Goal: Task Accomplishment & Management: Complete application form

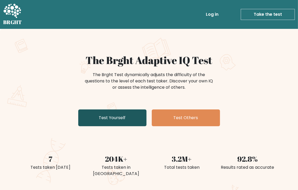
click at [114, 119] on link "Test Yourself" at bounding box center [112, 117] width 68 height 17
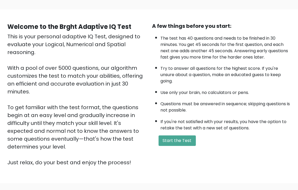
scroll to position [31, 0]
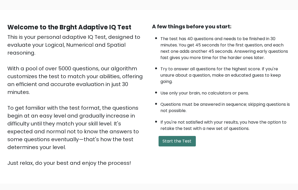
click at [174, 138] on button "Start the Test" at bounding box center [176, 141] width 37 height 10
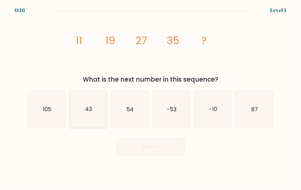
click at [95, 119] on icon "43" at bounding box center [88, 109] width 37 height 37
click at [151, 98] on input "b. 43" at bounding box center [151, 96] width 0 height 3
radio input "true"
click at [148, 146] on button "Next" at bounding box center [151, 146] width 68 height 17
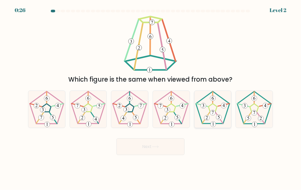
click at [212, 114] on 180 at bounding box center [213, 113] width 6 height 6
click at [151, 98] on input "e." at bounding box center [151, 96] width 0 height 3
radio input "true"
click at [156, 143] on button "Next" at bounding box center [151, 146] width 68 height 17
click at [156, 149] on button "Next" at bounding box center [151, 146] width 68 height 17
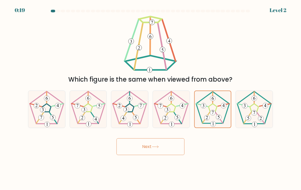
click at [157, 145] on icon at bounding box center [155, 146] width 7 height 3
click at [210, 118] on icon at bounding box center [213, 109] width 36 height 36
click at [151, 98] on input "e." at bounding box center [151, 96] width 0 height 3
click at [158, 148] on button "Next" at bounding box center [151, 146] width 68 height 17
click at [158, 147] on icon at bounding box center [155, 146] width 7 height 3
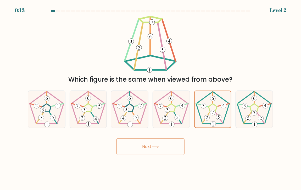
click at [158, 147] on icon at bounding box center [155, 146] width 7 height 3
click at [212, 106] on icon at bounding box center [213, 109] width 36 height 36
click at [151, 98] on input "e." at bounding box center [151, 96] width 0 height 3
click at [247, 111] on icon at bounding box center [254, 109] width 37 height 37
click at [151, 98] on input "f." at bounding box center [151, 96] width 0 height 3
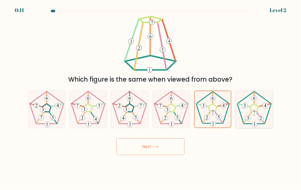
radio input "true"
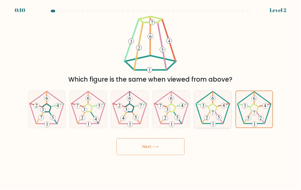
click at [223, 111] on icon at bounding box center [213, 109] width 37 height 37
click at [151, 98] on input "e." at bounding box center [151, 96] width 0 height 3
radio input "true"
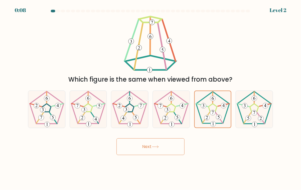
click at [157, 147] on icon at bounding box center [155, 146] width 7 height 3
click at [145, 145] on button "Next" at bounding box center [151, 146] width 68 height 17
click at [145, 148] on button "Next" at bounding box center [151, 146] width 68 height 17
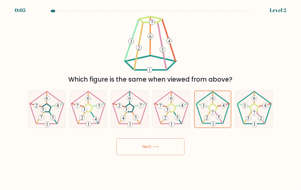
click at [145, 148] on button "Next" at bounding box center [151, 146] width 68 height 17
click at [207, 109] on icon at bounding box center [213, 109] width 36 height 36
click at [151, 98] on input "e." at bounding box center [151, 96] width 0 height 3
click at [207, 109] on icon at bounding box center [213, 109] width 36 height 36
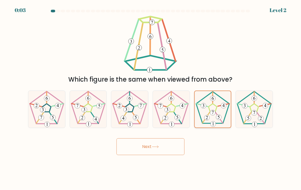
click at [151, 98] on input "e." at bounding box center [151, 96] width 0 height 3
click at [149, 147] on button "Next" at bounding box center [151, 146] width 68 height 17
click at [154, 147] on icon at bounding box center [155, 146] width 6 height 2
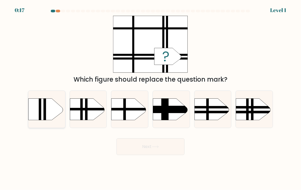
click at [48, 110] on rect at bounding box center [23, 93] width 96 height 73
click at [151, 98] on input "a." at bounding box center [151, 96] width 0 height 3
radio input "true"
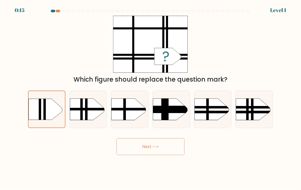
click at [147, 147] on button "Next" at bounding box center [151, 146] width 68 height 17
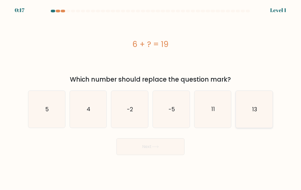
click at [259, 115] on icon "13" at bounding box center [254, 109] width 37 height 37
click at [151, 98] on input "f. 13" at bounding box center [151, 96] width 0 height 3
radio input "true"
click at [145, 145] on button "Next" at bounding box center [151, 146] width 68 height 17
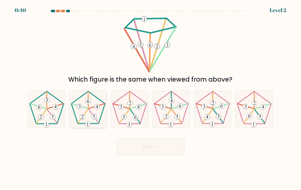
click at [92, 112] on icon at bounding box center [88, 109] width 37 height 37
click at [151, 98] on input "b." at bounding box center [151, 96] width 0 height 3
radio input "true"
click at [146, 145] on button "Next" at bounding box center [151, 146] width 68 height 17
click at [150, 146] on button "Next" at bounding box center [151, 146] width 68 height 17
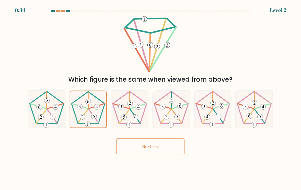
click at [147, 146] on button "Next" at bounding box center [151, 146] width 68 height 17
click at [157, 146] on icon at bounding box center [155, 146] width 7 height 3
click at [159, 147] on icon at bounding box center [155, 146] width 7 height 3
click at [144, 145] on button "Next" at bounding box center [151, 146] width 68 height 17
click at [44, 110] on icon at bounding box center [46, 109] width 37 height 37
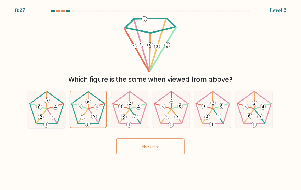
click at [151, 98] on input "a." at bounding box center [151, 96] width 0 height 3
radio input "true"
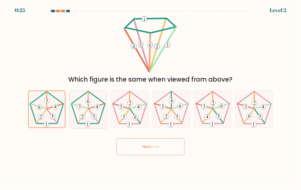
click at [75, 113] on icon at bounding box center [88, 109] width 37 height 37
click at [151, 98] on input "b." at bounding box center [151, 96] width 0 height 3
radio input "true"
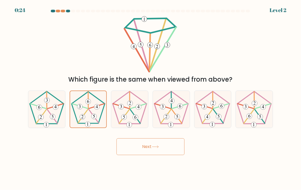
click at [144, 147] on button "Next" at bounding box center [151, 146] width 68 height 17
click at [153, 147] on button "Next" at bounding box center [151, 146] width 68 height 17
click at [159, 147] on icon at bounding box center [155, 146] width 7 height 3
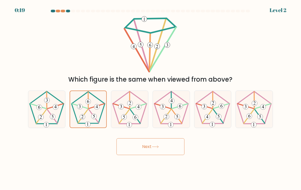
click at [159, 147] on icon at bounding box center [155, 146] width 7 height 3
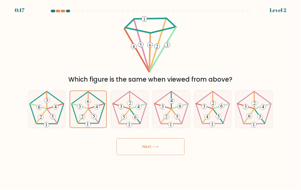
click at [159, 147] on icon at bounding box center [155, 146] width 7 height 3
click at [155, 146] on icon at bounding box center [155, 146] width 7 height 3
drag, startPoint x: 155, startPoint y: 146, endPoint x: 87, endPoint y: 111, distance: 76.6
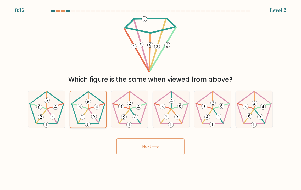
click at [87, 111] on form at bounding box center [150, 82] width 301 height 145
click at [87, 111] on 152 at bounding box center [83, 116] width 10 height 14
click at [151, 98] on input "b." at bounding box center [151, 96] width 0 height 3
click at [148, 148] on button "Next" at bounding box center [151, 146] width 68 height 17
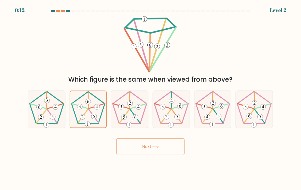
click at [148, 148] on button "Next" at bounding box center [151, 146] width 68 height 17
drag, startPoint x: 148, startPoint y: 148, endPoint x: 144, endPoint y: 145, distance: 4.7
click at [144, 145] on button "Next" at bounding box center [151, 146] width 68 height 17
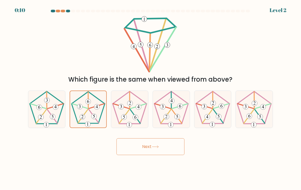
click at [146, 145] on button "Next" at bounding box center [151, 146] width 68 height 17
click at [104, 116] on icon at bounding box center [88, 109] width 36 height 36
click at [151, 98] on input "b." at bounding box center [151, 96] width 0 height 3
click at [104, 116] on icon at bounding box center [88, 109] width 36 height 36
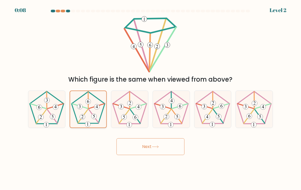
click at [151, 98] on input "b." at bounding box center [151, 96] width 0 height 3
click at [104, 116] on icon at bounding box center [88, 109] width 36 height 36
click at [151, 98] on input "b." at bounding box center [151, 96] width 0 height 3
click at [102, 116] on icon at bounding box center [88, 109] width 36 height 36
click at [151, 98] on input "b." at bounding box center [151, 96] width 0 height 3
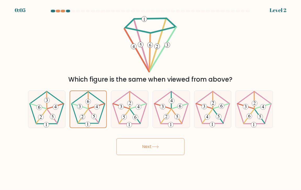
click at [143, 145] on button "Next" at bounding box center [151, 146] width 68 height 17
click at [117, 138] on button "Next" at bounding box center [151, 146] width 68 height 17
click at [95, 119] on 165 at bounding box center [93, 116] width 5 height 5
click at [151, 98] on input "b." at bounding box center [151, 96] width 0 height 3
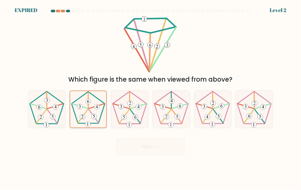
click at [90, 111] on 153 at bounding box center [94, 116] width 10 height 14
click at [151, 98] on input "b." at bounding box center [151, 96] width 0 height 3
click at [140, 140] on div "Next" at bounding box center [151, 144] width 252 height 21
click at [83, 111] on icon at bounding box center [88, 109] width 36 height 36
click at [151, 98] on input "b." at bounding box center [151, 96] width 0 height 3
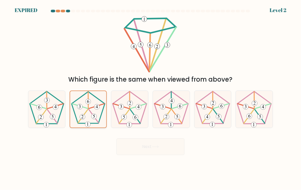
click at [95, 111] on icon at bounding box center [88, 109] width 36 height 36
click at [151, 98] on input "b." at bounding box center [151, 96] width 0 height 3
drag, startPoint x: 67, startPoint y: 110, endPoint x: 59, endPoint y: 109, distance: 8.5
click at [59, 109] on div "a." at bounding box center [47, 108] width 42 height 37
click at [59, 109] on icon at bounding box center [46, 109] width 37 height 37
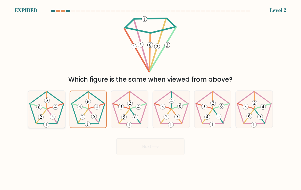
click at [151, 98] on input "a." at bounding box center [151, 96] width 0 height 3
radio input "true"
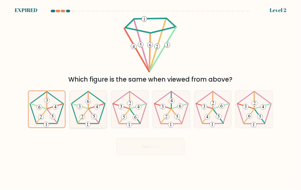
click at [85, 113] on 152 at bounding box center [83, 116] width 10 height 14
click at [151, 98] on input "b." at bounding box center [151, 96] width 0 height 3
radio input "true"
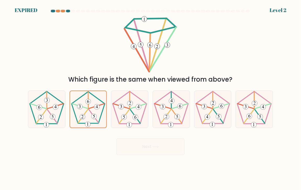
click at [85, 113] on 152 at bounding box center [83, 116] width 10 height 14
click at [151, 98] on input "b." at bounding box center [151, 96] width 0 height 3
click at [85, 113] on 152 at bounding box center [83, 116] width 10 height 14
click at [151, 98] on input "b." at bounding box center [151, 96] width 0 height 3
drag, startPoint x: 85, startPoint y: 113, endPoint x: 100, endPoint y: 125, distance: 19.1
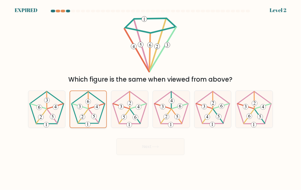
click at [100, 125] on icon at bounding box center [88, 109] width 36 height 36
click at [151, 98] on input "b." at bounding box center [151, 96] width 0 height 3
click at [100, 125] on icon at bounding box center [88, 109] width 36 height 36
click at [151, 98] on input "b." at bounding box center [151, 96] width 0 height 3
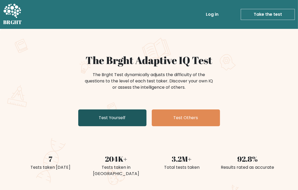
click at [116, 118] on link "Test Yourself" at bounding box center [112, 117] width 68 height 17
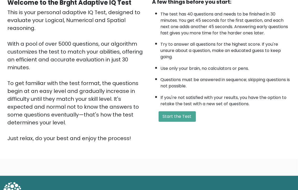
scroll to position [56, 0]
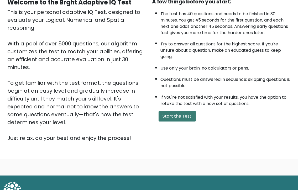
click at [173, 111] on button "Start the Test" at bounding box center [176, 116] width 37 height 10
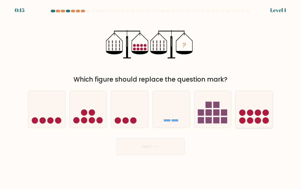
click at [257, 106] on icon at bounding box center [254, 109] width 37 height 31
click at [151, 98] on input "f." at bounding box center [151, 96] width 0 height 3
radio input "true"
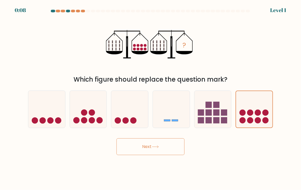
click at [145, 145] on button "Next" at bounding box center [151, 146] width 68 height 17
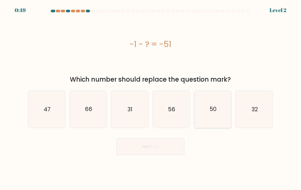
click at [212, 114] on icon "50" at bounding box center [213, 109] width 37 height 37
click at [151, 98] on input "e. 50" at bounding box center [151, 96] width 0 height 3
radio input "true"
click at [158, 145] on icon at bounding box center [155, 146] width 7 height 3
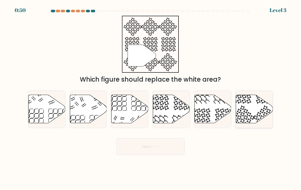
click at [256, 111] on icon at bounding box center [254, 109] width 37 height 28
click at [151, 98] on input "f." at bounding box center [151, 96] width 0 height 3
radio input "true"
click at [146, 147] on button "Next" at bounding box center [151, 146] width 68 height 17
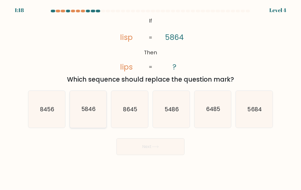
click at [95, 122] on icon "5846" at bounding box center [88, 109] width 37 height 37
click at [151, 98] on input "b. 5846" at bounding box center [151, 96] width 0 height 3
radio input "true"
click at [148, 147] on button "Next" at bounding box center [151, 146] width 68 height 17
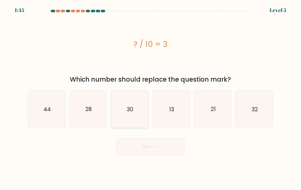
click at [131, 116] on icon "30" at bounding box center [129, 109] width 37 height 37
click at [151, 98] on input "c. 30" at bounding box center [151, 96] width 0 height 3
radio input "true"
click at [153, 147] on icon at bounding box center [155, 146] width 7 height 3
click at [149, 145] on button "Next" at bounding box center [151, 146] width 68 height 17
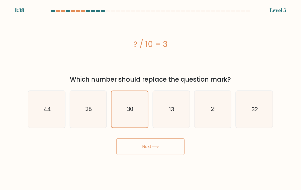
click at [157, 145] on icon at bounding box center [155, 146] width 7 height 3
click at [145, 145] on button "Next" at bounding box center [151, 146] width 68 height 17
click at [150, 145] on button "Next" at bounding box center [151, 146] width 68 height 17
click at [152, 145] on button "Next" at bounding box center [151, 146] width 68 height 17
click at [148, 146] on button "Next" at bounding box center [151, 146] width 68 height 17
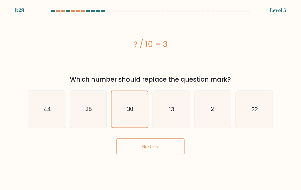
click at [148, 146] on button "Next" at bounding box center [151, 146] width 68 height 17
click at [159, 147] on icon at bounding box center [155, 146] width 7 height 3
click at [150, 147] on button "Next" at bounding box center [151, 146] width 68 height 17
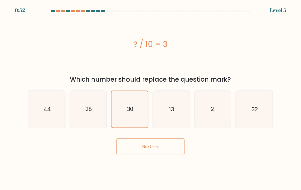
click at [150, 147] on button "Next" at bounding box center [151, 146] width 68 height 17
drag, startPoint x: 129, startPoint y: 101, endPoint x: 83, endPoint y: 106, distance: 46.4
click at [83, 106] on div "a. 44 b. 28 c." at bounding box center [151, 107] width 250 height 42
click at [83, 106] on icon "28" at bounding box center [88, 109] width 37 height 37
click at [151, 98] on input "b. 28" at bounding box center [151, 96] width 0 height 3
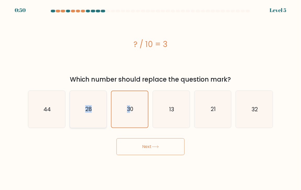
radio input "true"
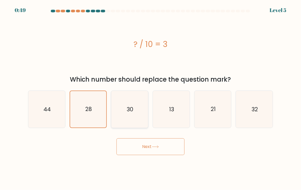
click at [135, 119] on icon "30" at bounding box center [129, 109] width 37 height 37
click at [151, 98] on input "c. 30" at bounding box center [151, 96] width 0 height 3
radio input "true"
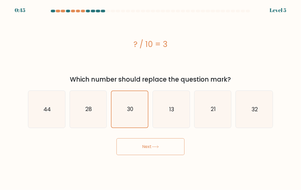
click at [145, 145] on button "Next" at bounding box center [151, 146] width 68 height 17
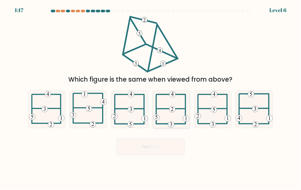
click at [168, 111] on icon at bounding box center [172, 109] width 36 height 37
click at [151, 98] on input "d." at bounding box center [151, 96] width 0 height 3
radio input "true"
click at [146, 145] on button "Next" at bounding box center [151, 146] width 68 height 17
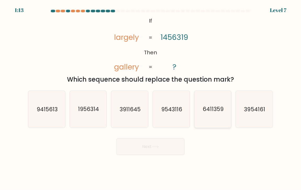
click at [210, 110] on text "6411359" at bounding box center [213, 109] width 21 height 8
click at [151, 98] on input "e. 6411359" at bounding box center [151, 96] width 0 height 3
radio input "true"
click at [144, 146] on button "Next" at bounding box center [151, 146] width 68 height 17
click at [149, 144] on button "Next" at bounding box center [151, 146] width 68 height 17
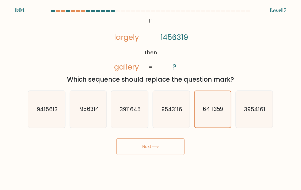
click at [152, 147] on button "Next" at bounding box center [151, 146] width 68 height 17
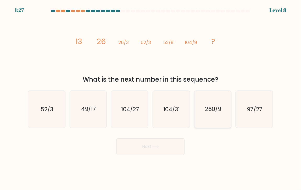
click at [217, 116] on icon "260/9" at bounding box center [213, 109] width 37 height 37
click at [151, 98] on input "e. 260/9" at bounding box center [151, 96] width 0 height 3
radio input "true"
click at [149, 145] on button "Next" at bounding box center [151, 146] width 68 height 17
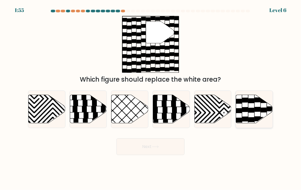
click at [247, 117] on icon at bounding box center [246, 119] width 6 height 5
click at [151, 98] on input "f." at bounding box center [151, 96] width 0 height 3
radio input "true"
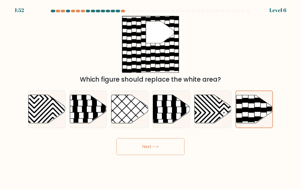
click at [150, 144] on button "Next" at bounding box center [151, 146] width 68 height 17
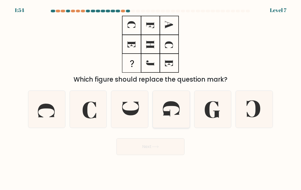
click at [174, 117] on icon at bounding box center [171, 109] width 37 height 37
click at [151, 98] on input "d." at bounding box center [151, 96] width 0 height 3
radio input "true"
click at [146, 146] on button "Next" at bounding box center [151, 146] width 68 height 17
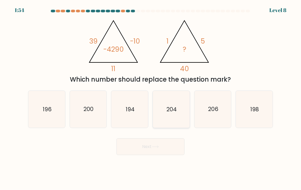
click at [175, 118] on icon "204" at bounding box center [171, 109] width 37 height 37
click at [151, 98] on input "d. 204" at bounding box center [151, 96] width 0 height 3
radio input "true"
click at [144, 148] on button "Next" at bounding box center [151, 146] width 68 height 17
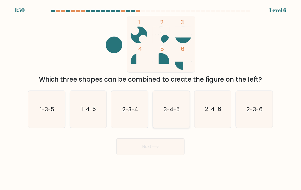
click at [170, 108] on text "3-4-5" at bounding box center [172, 109] width 16 height 8
click at [151, 98] on input "d. 3-4-5" at bounding box center [151, 96] width 0 height 3
radio input "true"
click at [144, 148] on button "Next" at bounding box center [151, 146] width 68 height 17
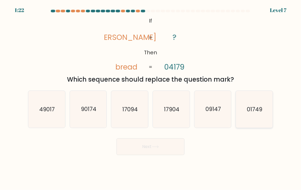
click at [262, 108] on text "01749" at bounding box center [254, 109] width 15 height 8
click at [151, 98] on input "f. 01749" at bounding box center [151, 96] width 0 height 3
radio input "true"
click at [154, 146] on icon at bounding box center [155, 146] width 7 height 3
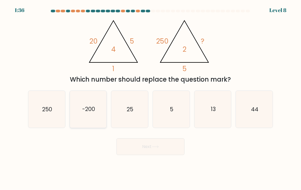
click at [98, 106] on icon "-200" at bounding box center [88, 109] width 37 height 37
click at [151, 98] on input "b. -200" at bounding box center [151, 96] width 0 height 3
radio input "true"
click at [147, 144] on button "Next" at bounding box center [151, 146] width 68 height 17
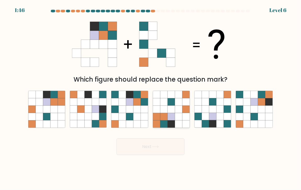
click at [176, 117] on icon at bounding box center [178, 116] width 7 height 7
click at [151, 98] on input "d." at bounding box center [151, 96] width 0 height 3
radio input "true"
click at [146, 145] on button "Next" at bounding box center [151, 146] width 68 height 17
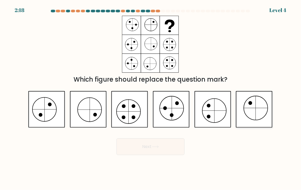
click at [241, 122] on icon at bounding box center [254, 109] width 37 height 37
click at [151, 98] on input "f." at bounding box center [151, 96] width 0 height 3
radio input "true"
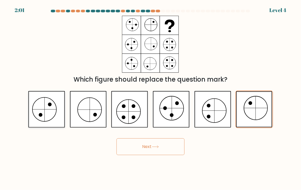
click at [49, 110] on icon at bounding box center [46, 109] width 37 height 37
click at [151, 98] on input "a." at bounding box center [151, 96] width 0 height 3
radio input "true"
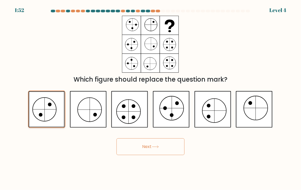
click at [47, 116] on icon at bounding box center [47, 109] width 36 height 36
click at [151, 98] on input "a." at bounding box center [151, 96] width 0 height 3
click at [149, 147] on button "Next" at bounding box center [151, 146] width 68 height 17
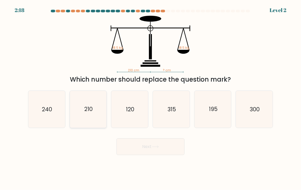
click at [93, 118] on icon "210" at bounding box center [88, 109] width 37 height 37
click at [151, 98] on input "b. 210" at bounding box center [151, 96] width 0 height 3
radio input "true"
click at [151, 151] on button "Next" at bounding box center [151, 146] width 68 height 17
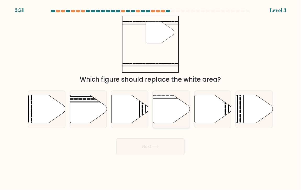
click at [164, 98] on line at bounding box center [159, 98] width 74 height 0
click at [151, 98] on input "d." at bounding box center [151, 96] width 0 height 3
radio input "true"
click at [151, 147] on button "Next" at bounding box center [151, 146] width 68 height 17
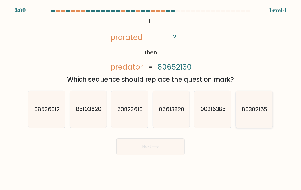
click at [260, 106] on text "80302165" at bounding box center [254, 109] width 25 height 8
click at [151, 98] on input "f. 80302165" at bounding box center [151, 96] width 0 height 3
radio input "true"
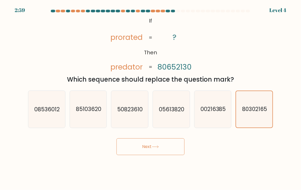
click at [145, 146] on button "Next" at bounding box center [151, 146] width 68 height 17
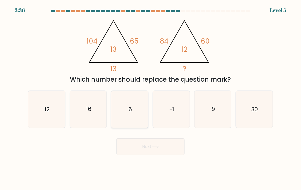
click at [125, 109] on icon "6" at bounding box center [129, 109] width 37 height 37
click at [151, 98] on input "c. 6" at bounding box center [151, 96] width 0 height 3
radio input "true"
click at [91, 111] on text "16" at bounding box center [89, 109] width 6 height 8
click at [151, 98] on input "b. 16" at bounding box center [151, 96] width 0 height 3
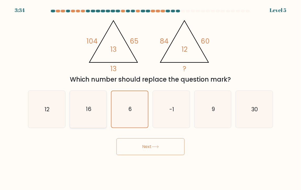
radio input "true"
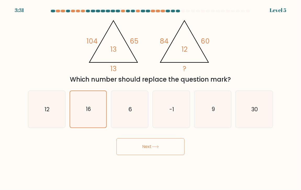
click at [148, 144] on button "Next" at bounding box center [151, 146] width 68 height 17
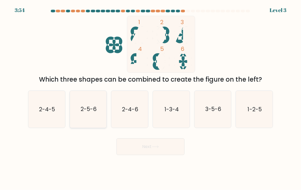
click at [84, 111] on text "2-5-6" at bounding box center [89, 109] width 16 height 8
click at [151, 98] on input "b. 2-5-6" at bounding box center [151, 96] width 0 height 3
radio input "true"
click at [145, 147] on button "Next" at bounding box center [151, 146] width 68 height 17
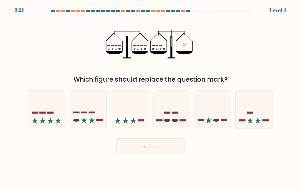
click at [245, 116] on icon at bounding box center [254, 109] width 37 height 31
click at [151, 98] on input "f." at bounding box center [151, 96] width 0 height 3
radio input "true"
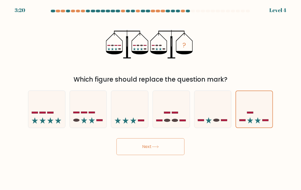
click at [143, 144] on button "Next" at bounding box center [151, 146] width 68 height 17
click at [145, 145] on button "Next" at bounding box center [151, 146] width 68 height 17
click at [91, 112] on rect at bounding box center [92, 113] width 6 height 2
click at [151, 98] on input "b." at bounding box center [151, 96] width 0 height 3
radio input "true"
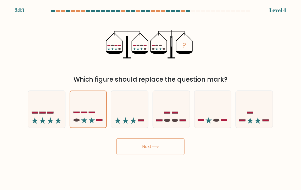
click at [146, 146] on button "Next" at bounding box center [151, 146] width 68 height 17
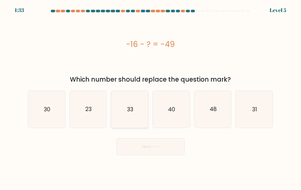
click at [126, 111] on icon "33" at bounding box center [129, 109] width 37 height 37
click at [151, 98] on input "c. 33" at bounding box center [151, 96] width 0 height 3
radio input "true"
click at [145, 147] on button "Next" at bounding box center [151, 146] width 68 height 17
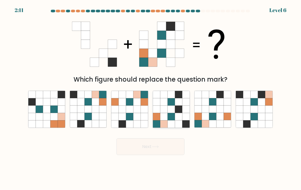
click at [174, 107] on icon at bounding box center [171, 108] width 7 height 7
click at [151, 98] on input "d." at bounding box center [151, 96] width 0 height 3
radio input "true"
click at [148, 146] on button "Next" at bounding box center [151, 146] width 68 height 17
click at [144, 146] on button "Next" at bounding box center [151, 146] width 68 height 17
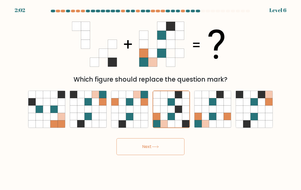
click at [144, 146] on button "Next" at bounding box center [151, 146] width 68 height 17
click at [83, 107] on icon at bounding box center [80, 108] width 7 height 7
click at [151, 98] on input "b." at bounding box center [151, 96] width 0 height 3
radio input "true"
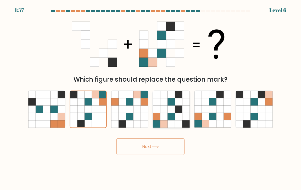
click at [166, 113] on icon at bounding box center [163, 116] width 7 height 7
click at [151, 98] on input "d." at bounding box center [151, 96] width 0 height 3
radio input "true"
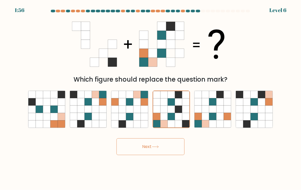
click at [144, 149] on button "Next" at bounding box center [151, 146] width 68 height 17
click at [144, 146] on button "Next" at bounding box center [151, 146] width 68 height 17
click at [213, 119] on icon at bounding box center [212, 116] width 7 height 7
click at [151, 98] on input "e." at bounding box center [151, 96] width 0 height 3
radio input "true"
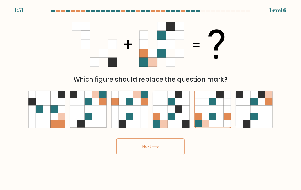
click at [145, 146] on button "Next" at bounding box center [151, 146] width 68 height 17
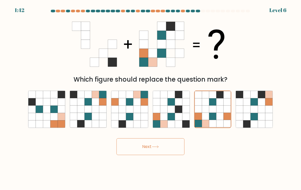
click at [155, 147] on icon at bounding box center [155, 146] width 7 height 3
click at [144, 143] on button "Next" at bounding box center [151, 146] width 68 height 17
click at [125, 105] on icon at bounding box center [122, 101] width 7 height 7
click at [151, 98] on input "c." at bounding box center [151, 96] width 0 height 3
radio input "true"
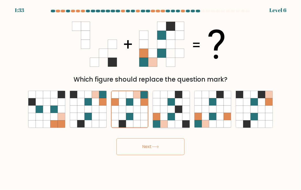
click at [180, 117] on icon at bounding box center [178, 116] width 7 height 7
click at [151, 98] on input "d." at bounding box center [151, 96] width 0 height 3
radio input "true"
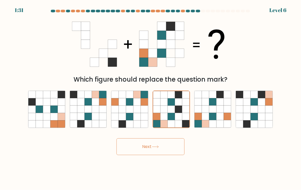
click at [146, 145] on button "Next" at bounding box center [151, 146] width 68 height 17
click at [152, 146] on button "Next" at bounding box center [151, 146] width 68 height 17
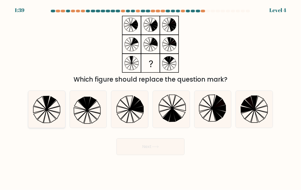
click at [52, 113] on icon at bounding box center [46, 109] width 37 height 37
click at [151, 98] on input "a." at bounding box center [151, 96] width 0 height 3
radio input "true"
click at [147, 147] on button "Next" at bounding box center [151, 146] width 68 height 17
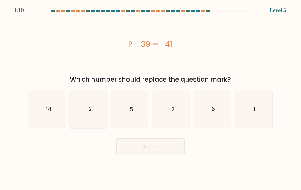
click at [90, 108] on text "-2" at bounding box center [89, 109] width 6 height 8
click at [151, 98] on input "b. -2" at bounding box center [151, 96] width 0 height 3
radio input "true"
click at [145, 147] on button "Next" at bounding box center [151, 146] width 68 height 17
click at [147, 145] on button "Next" at bounding box center [151, 146] width 68 height 17
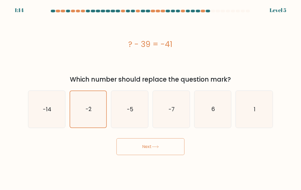
click at [157, 147] on icon at bounding box center [155, 146] width 7 height 3
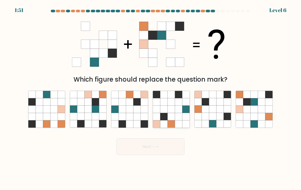
click at [171, 107] on icon at bounding box center [171, 108] width 7 height 7
click at [151, 98] on input "d." at bounding box center [151, 96] width 0 height 3
radio input "true"
click at [256, 108] on icon at bounding box center [254, 108] width 7 height 7
click at [151, 98] on input "f." at bounding box center [151, 96] width 0 height 3
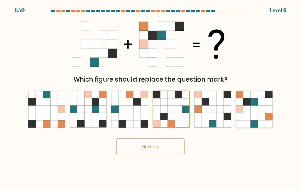
radio input "true"
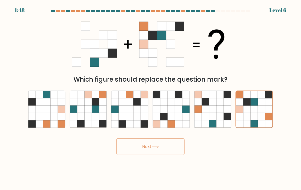
click at [147, 147] on button "Next" at bounding box center [151, 146] width 68 height 17
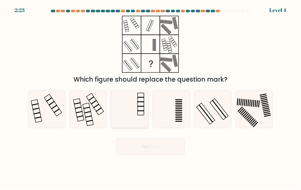
click at [142, 110] on rect at bounding box center [141, 110] width 7 height 1
click at [151, 98] on input "c." at bounding box center [151, 96] width 0 height 3
radio input "true"
click at [145, 147] on button "Next" at bounding box center [151, 146] width 68 height 17
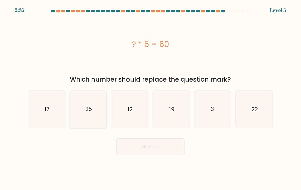
click at [87, 107] on text "25" at bounding box center [88, 109] width 7 height 8
click at [151, 98] on input "b. 25" at bounding box center [151, 96] width 0 height 3
radio input "true"
click at [146, 145] on button "Next" at bounding box center [151, 146] width 68 height 17
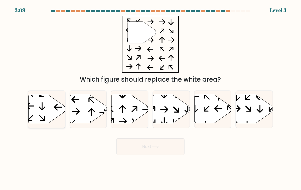
click at [42, 111] on icon at bounding box center [47, 109] width 37 height 28
click at [151, 98] on input "a." at bounding box center [151, 96] width 0 height 3
radio input "true"
click at [149, 145] on button "Next" at bounding box center [151, 146] width 68 height 17
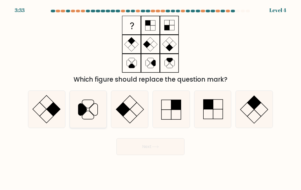
click at [92, 110] on icon at bounding box center [88, 109] width 37 height 37
click at [151, 98] on input "b." at bounding box center [151, 96] width 0 height 3
radio input "true"
click at [177, 115] on icon at bounding box center [171, 109] width 37 height 37
click at [151, 98] on input "d." at bounding box center [151, 96] width 0 height 3
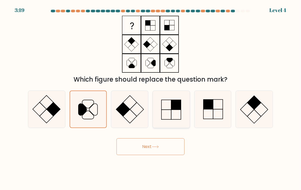
radio input "true"
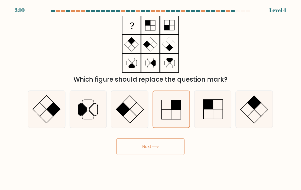
click at [144, 145] on button "Next" at bounding box center [151, 146] width 68 height 17
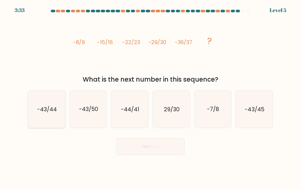
click at [55, 113] on icon "-43/44" at bounding box center [46, 109] width 37 height 37
click at [151, 98] on input "a. -43/44" at bounding box center [151, 96] width 0 height 3
radio input "true"
click at [254, 114] on icon "-43/45" at bounding box center [254, 109] width 37 height 37
click at [151, 98] on input "f. -43/45" at bounding box center [151, 96] width 0 height 3
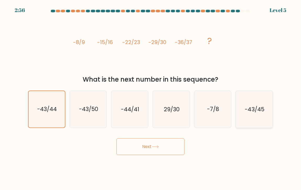
radio input "true"
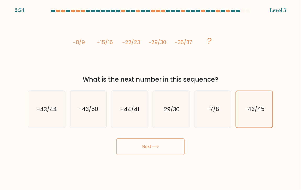
click at [145, 145] on button "Next" at bounding box center [151, 146] width 68 height 17
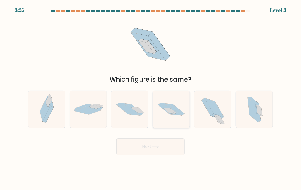
click at [173, 114] on icon at bounding box center [170, 110] width 24 height 11
click at [151, 98] on input "d." at bounding box center [151, 96] width 0 height 3
radio input "true"
click at [139, 145] on button "Next" at bounding box center [151, 146] width 68 height 17
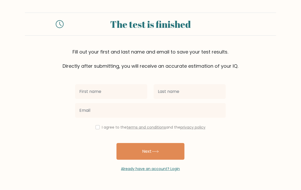
click at [117, 92] on input "text" at bounding box center [111, 91] width 72 height 15
type input "Jenn Easy Mae"
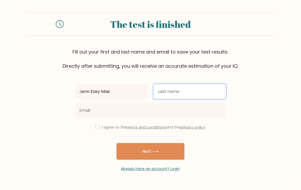
type input "Manlangit"
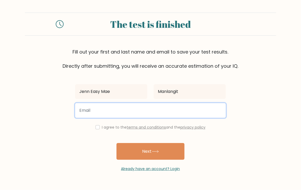
type input "sup.itseasy@gmail.com"
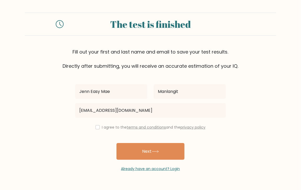
click at [94, 128] on div "I agree to the terms and conditions and the privacy policy" at bounding box center [150, 127] width 157 height 6
click at [96, 127] on input "checkbox" at bounding box center [98, 127] width 4 height 4
checkbox input "true"
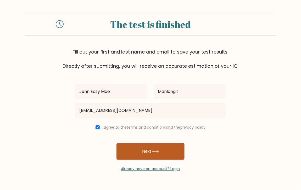
click at [144, 149] on button "Next" at bounding box center [151, 151] width 68 height 17
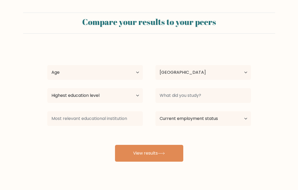
select select "PH"
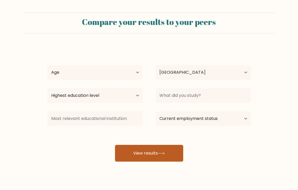
click at [143, 151] on button "View results" at bounding box center [149, 153] width 68 height 17
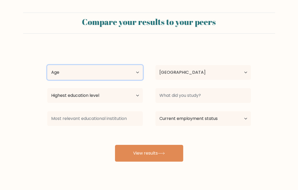
click at [102, 73] on select "Age Under [DEMOGRAPHIC_DATA] [DEMOGRAPHIC_DATA] [DEMOGRAPHIC_DATA] [DEMOGRAPHIC…" at bounding box center [94, 72] width 95 height 15
select select "25_34"
click at [47, 65] on select "Age Under [DEMOGRAPHIC_DATA] [DEMOGRAPHIC_DATA] [DEMOGRAPHIC_DATA] [DEMOGRAPHIC…" at bounding box center [94, 72] width 95 height 15
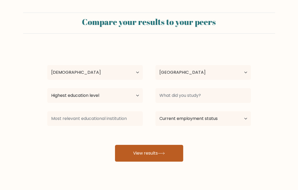
click at [142, 150] on button "View results" at bounding box center [149, 153] width 68 height 17
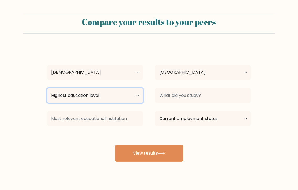
click at [106, 96] on select "Highest education level No schooling Primary Lower Secondary Upper Secondary Oc…" at bounding box center [94, 95] width 95 height 15
click at [47, 88] on select "Highest education level No schooling Primary Lower Secondary Upper Secondary Oc…" at bounding box center [94, 95] width 95 height 15
click at [89, 95] on select "Highest education level No schooling Primary Lower Secondary Upper Secondary Oc…" at bounding box center [94, 95] width 95 height 15
select select "occupation_specific"
click at [47, 88] on select "Highest education level No schooling Primary Lower Secondary Upper Secondary Oc…" at bounding box center [94, 95] width 95 height 15
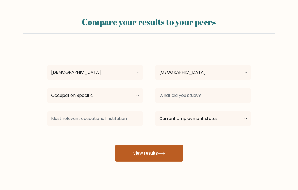
click at [153, 155] on button "View results" at bounding box center [149, 153] width 68 height 17
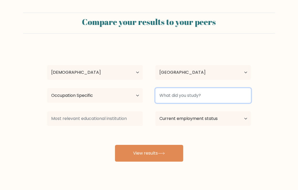
click at [184, 95] on input at bounding box center [202, 95] width 95 height 15
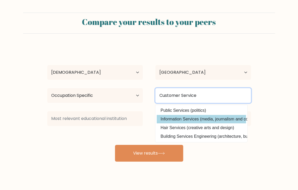
type input "Customer Service"
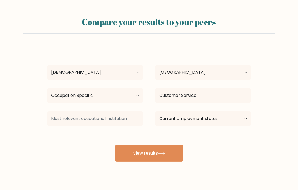
click at [177, 121] on div "Jenn Easy Mae Manlangit Age Under 18 years old 18-24 years old 25-34 years old …" at bounding box center [149, 103] width 210 height 115
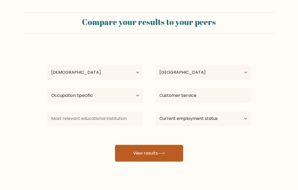
click at [148, 154] on button "View results" at bounding box center [149, 153] width 68 height 17
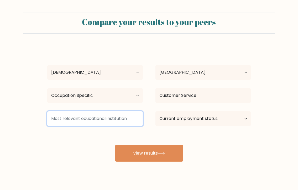
click at [114, 117] on input at bounding box center [94, 118] width 95 height 15
click at [106, 122] on input at bounding box center [94, 118] width 95 height 15
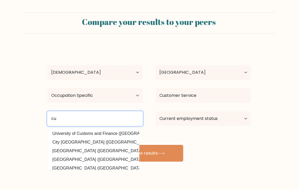
type input "c"
type input "p"
type input "univer"
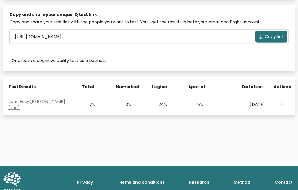
scroll to position [164, 0]
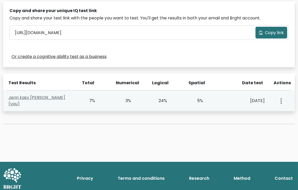
click at [57, 98] on link "Jenn Easy [PERSON_NAME] (you)" at bounding box center [36, 100] width 57 height 12
click at [170, 100] on div "24%" at bounding box center [167, 101] width 36 height 6
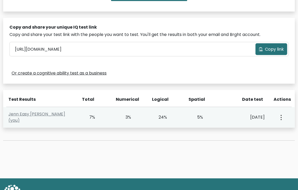
scroll to position [147, 0]
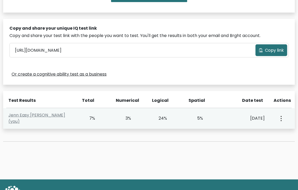
click at [281, 118] on circle "button" at bounding box center [280, 118] width 1 height 1
click at [217, 119] on div "5%" at bounding box center [203, 118] width 36 height 6
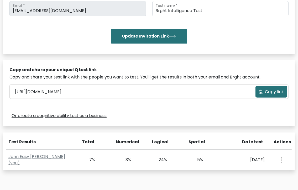
scroll to position [106, 0]
click at [272, 91] on span "Copy link" at bounding box center [273, 91] width 19 height 6
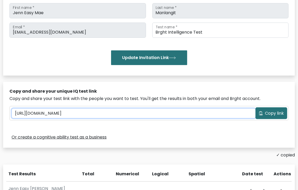
scroll to position [84, 0]
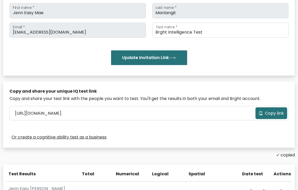
click at [161, 87] on div "Copy and share your unique IQ test link Copy and share your test link with the …" at bounding box center [148, 115] width 291 height 66
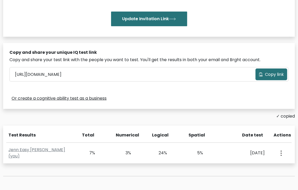
scroll to position [123, 0]
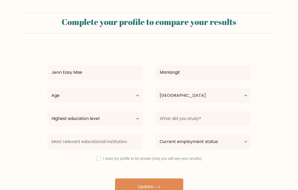
select select "PH"
